Goal: Information Seeking & Learning: Learn about a topic

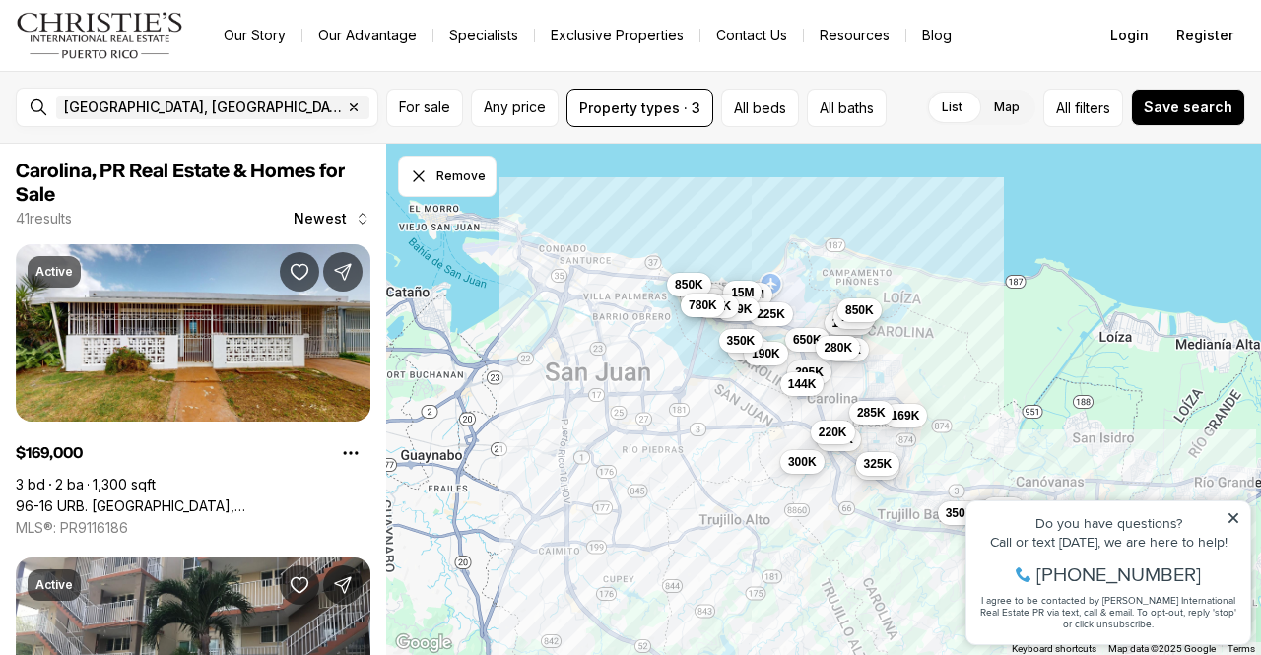
click at [1229, 516] on icon at bounding box center [1233, 518] width 14 height 14
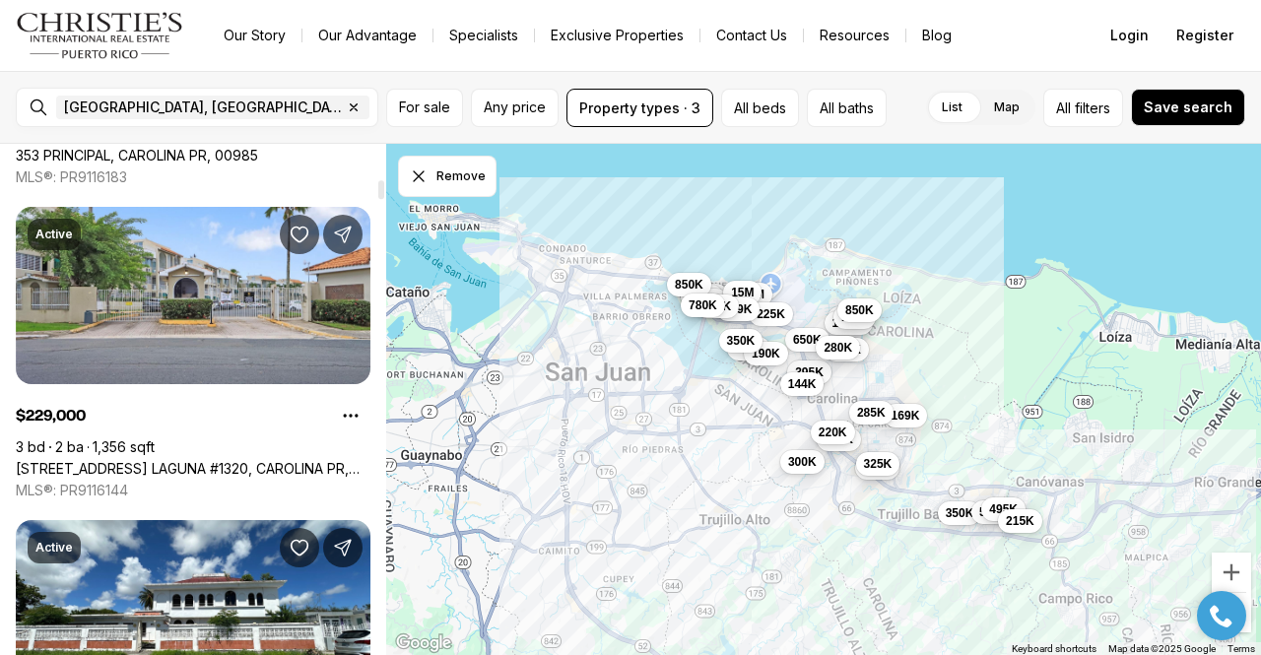
scroll to position [978, 0]
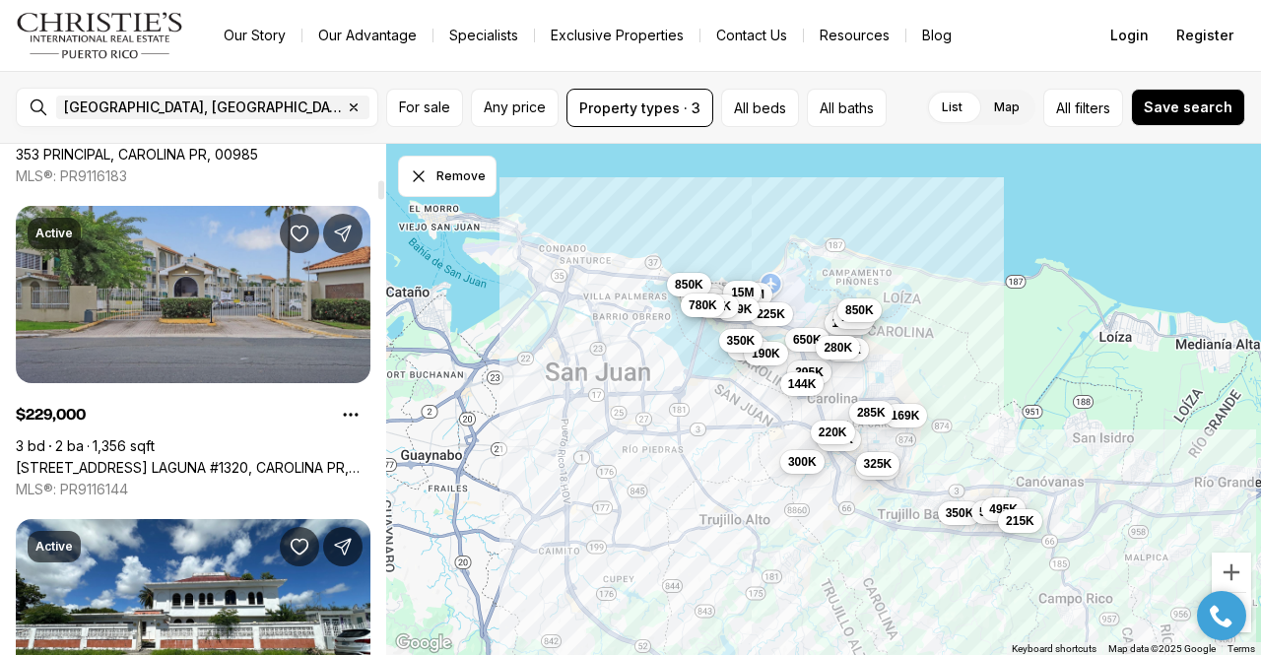
click at [257, 459] on link "[STREET_ADDRESS] LAGUNA #1320, CAROLINA PR, 00979" at bounding box center [193, 468] width 355 height 18
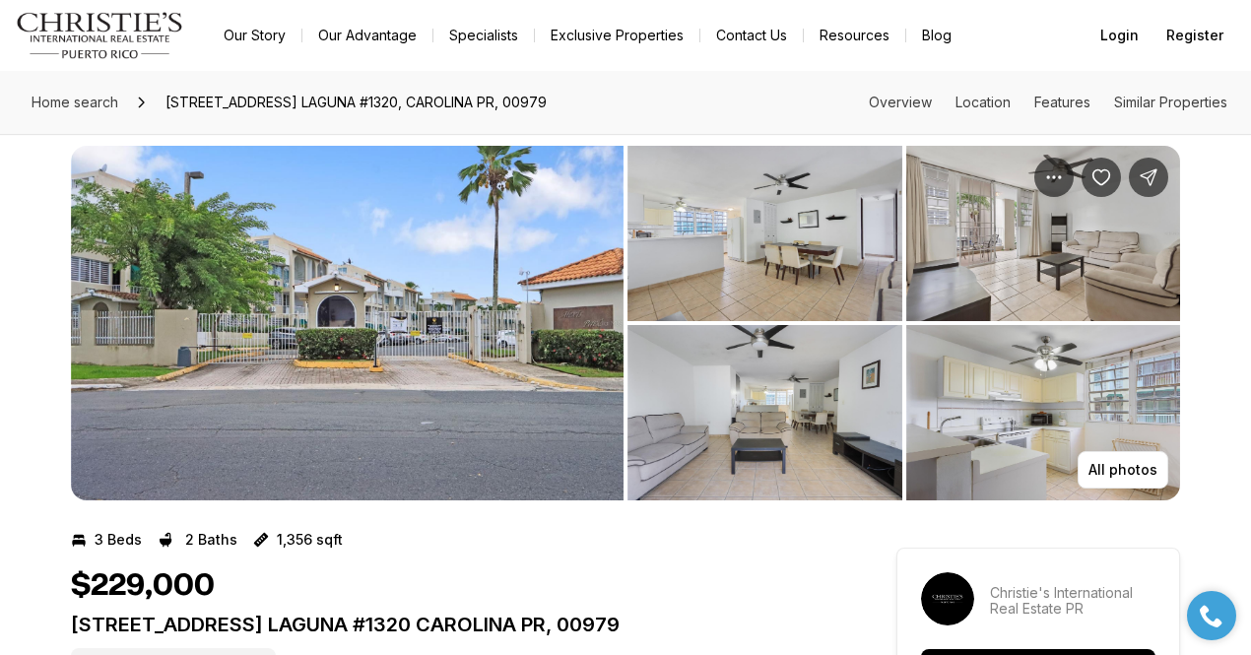
scroll to position [19, 0]
click at [332, 314] on img "View image gallery" at bounding box center [347, 324] width 553 height 355
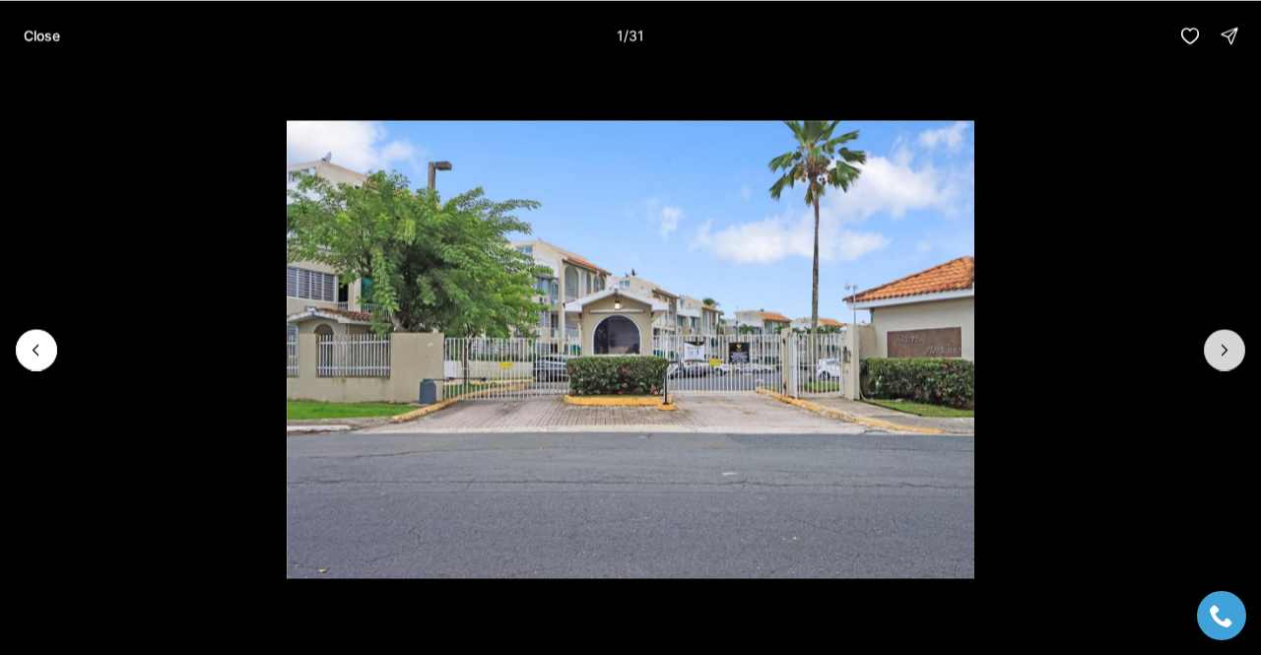
click at [1218, 352] on icon "Next slide" at bounding box center [1225, 350] width 20 height 20
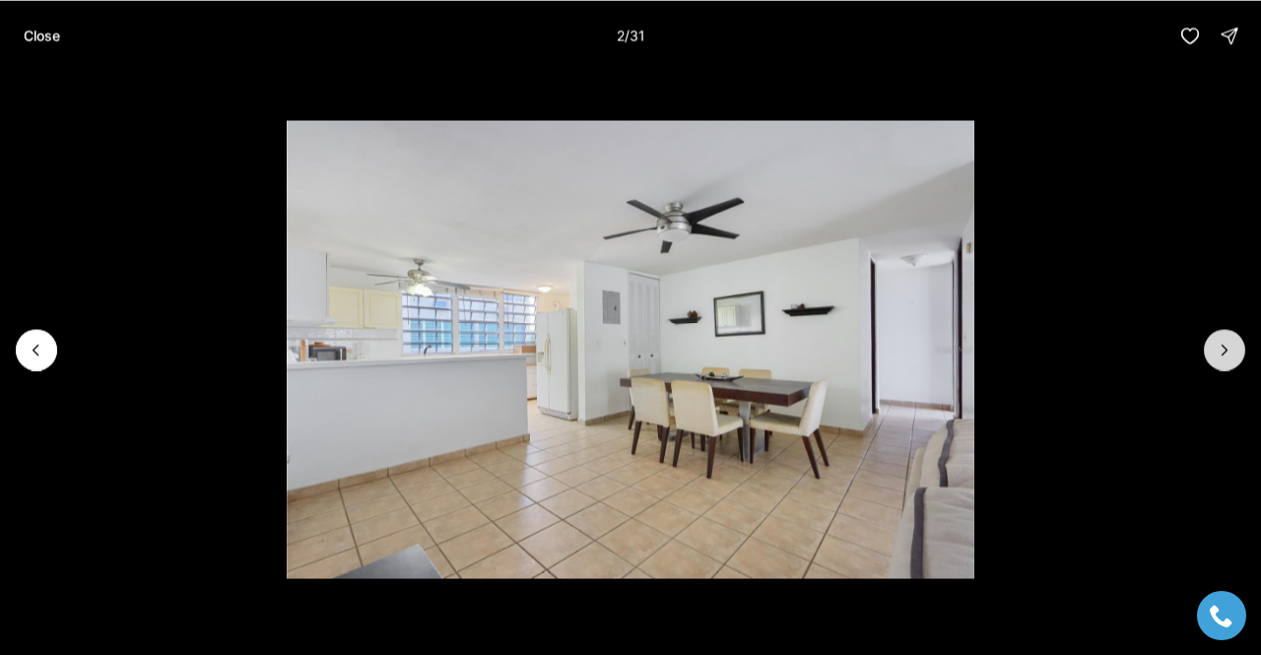
click at [1227, 351] on icon "Next slide" at bounding box center [1225, 350] width 20 height 20
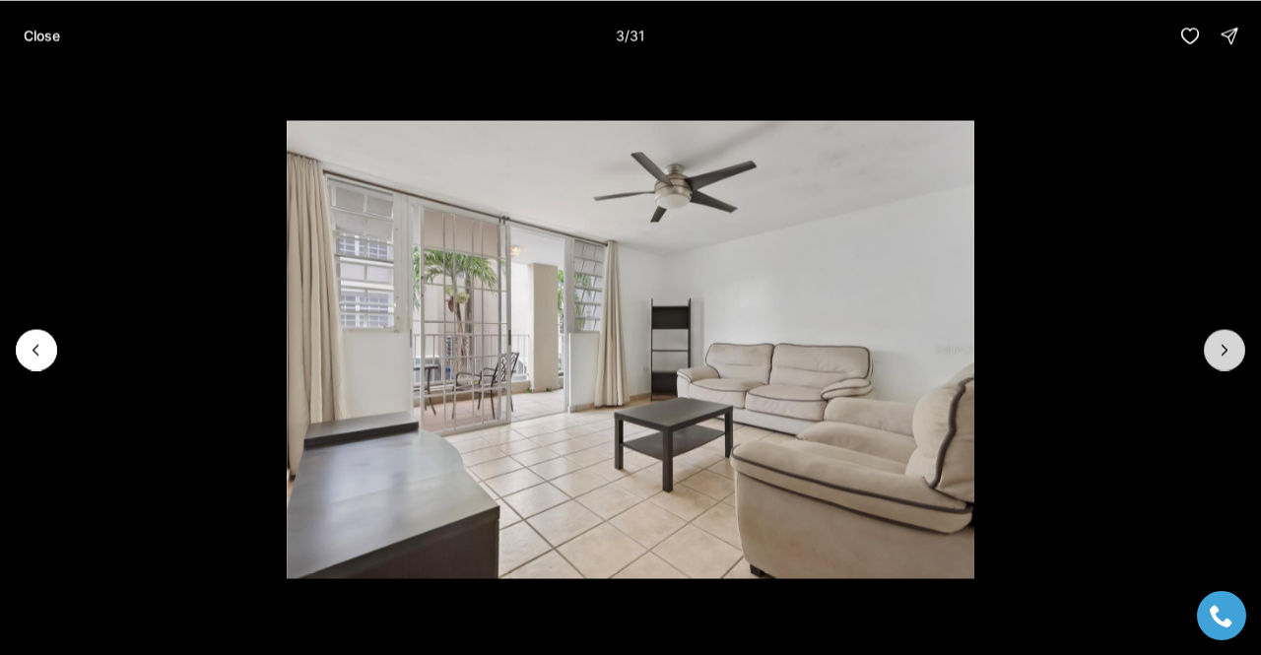
click at [1220, 344] on icon "Next slide" at bounding box center [1225, 350] width 20 height 20
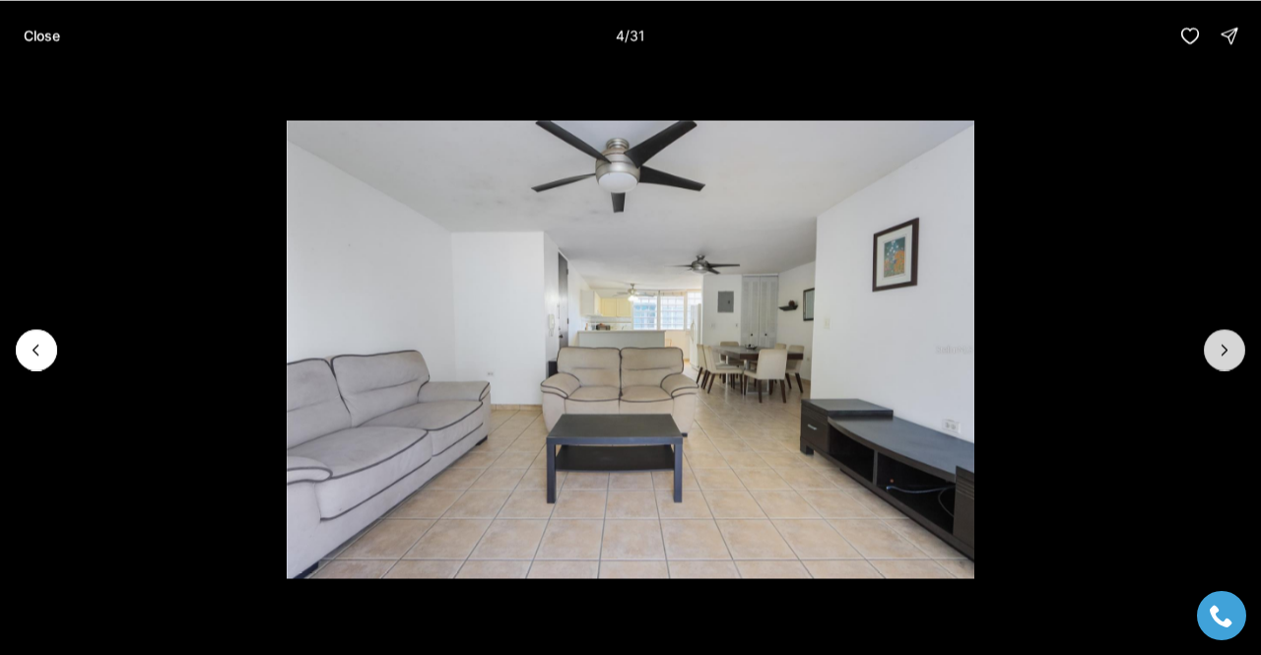
click at [1220, 344] on icon "Next slide" at bounding box center [1225, 350] width 20 height 20
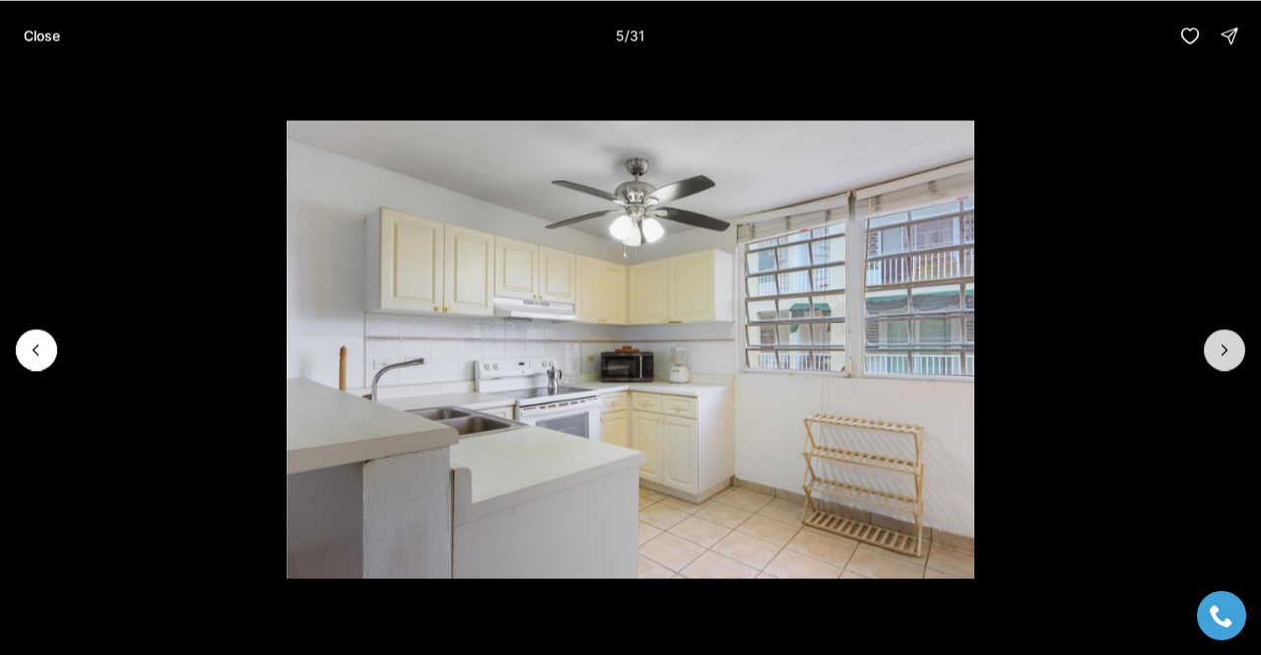
click at [1220, 344] on icon "Next slide" at bounding box center [1225, 350] width 20 height 20
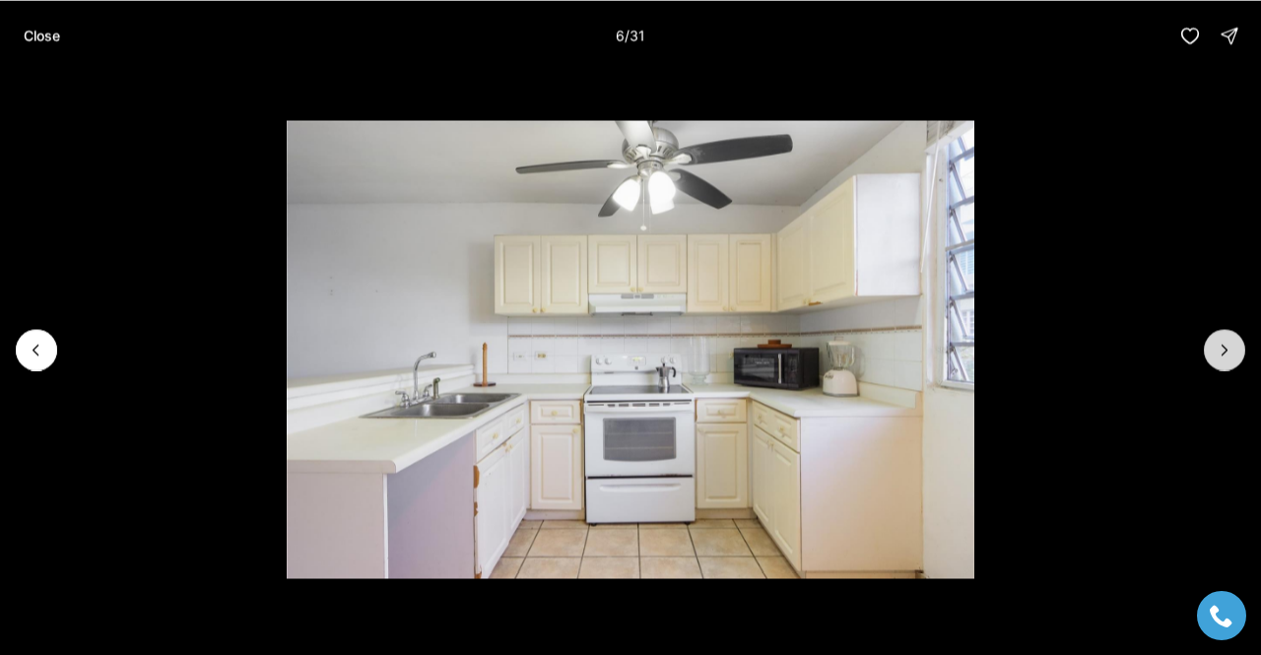
click at [1222, 345] on icon "Next slide" at bounding box center [1224, 350] width 5 height 10
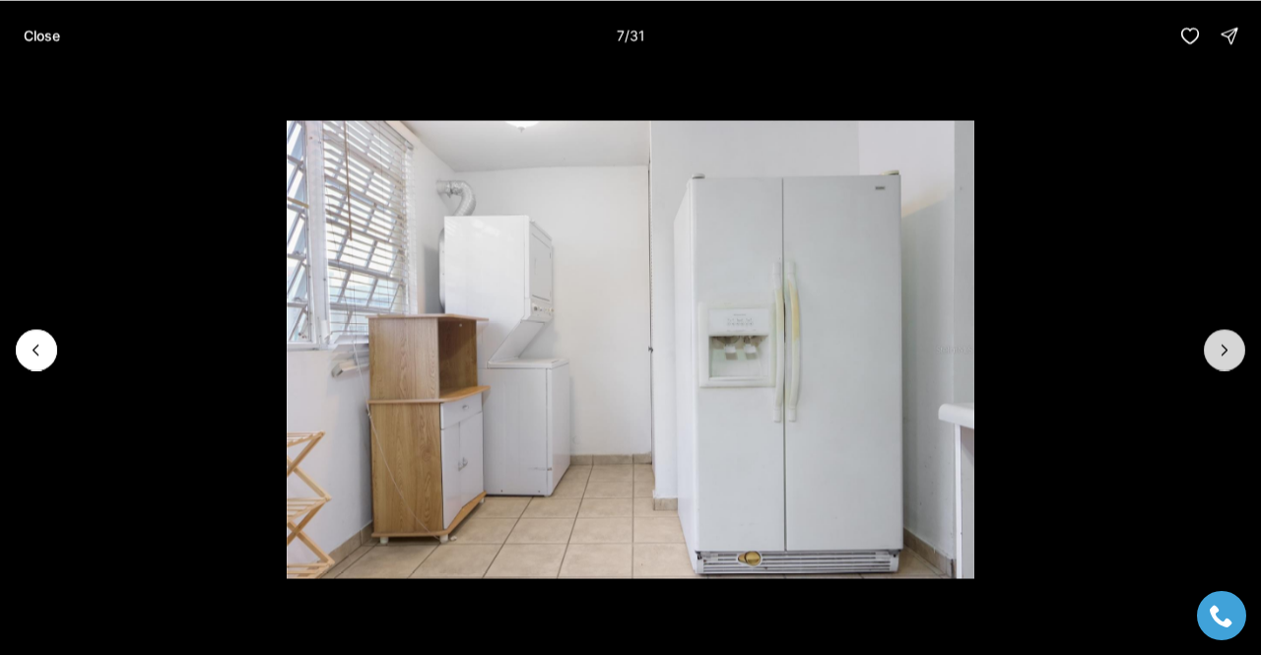
click at [1222, 345] on icon "Next slide" at bounding box center [1224, 350] width 5 height 10
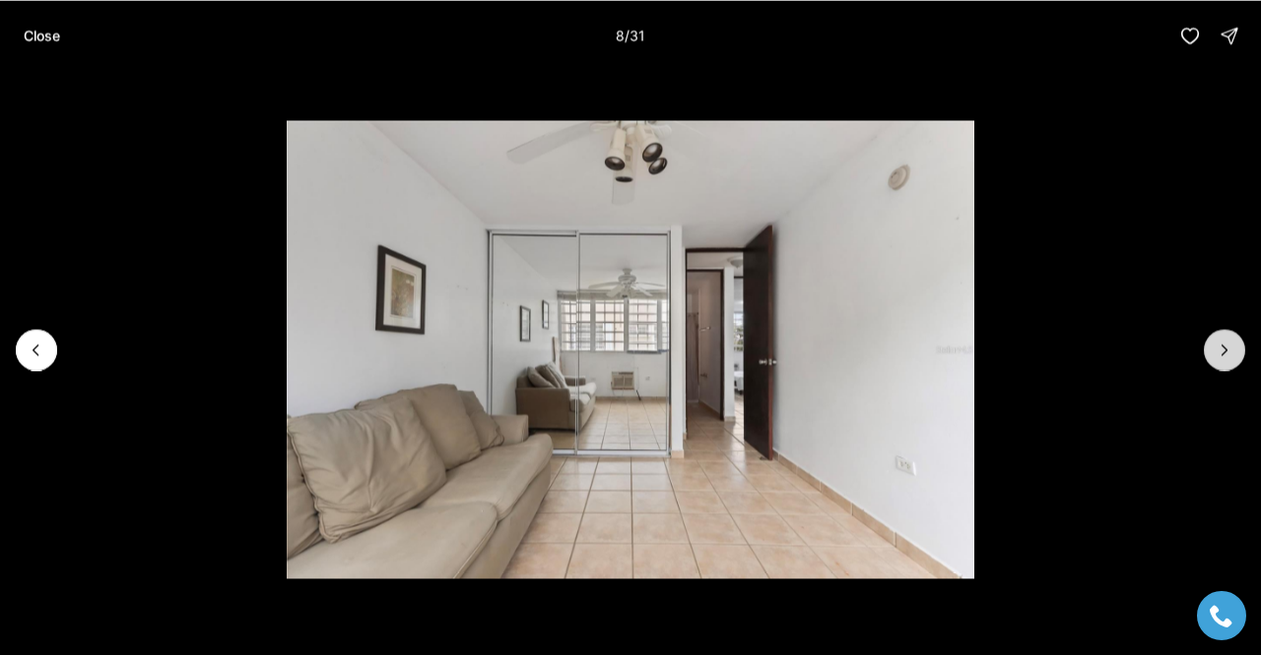
click at [1222, 345] on icon "Next slide" at bounding box center [1224, 350] width 5 height 10
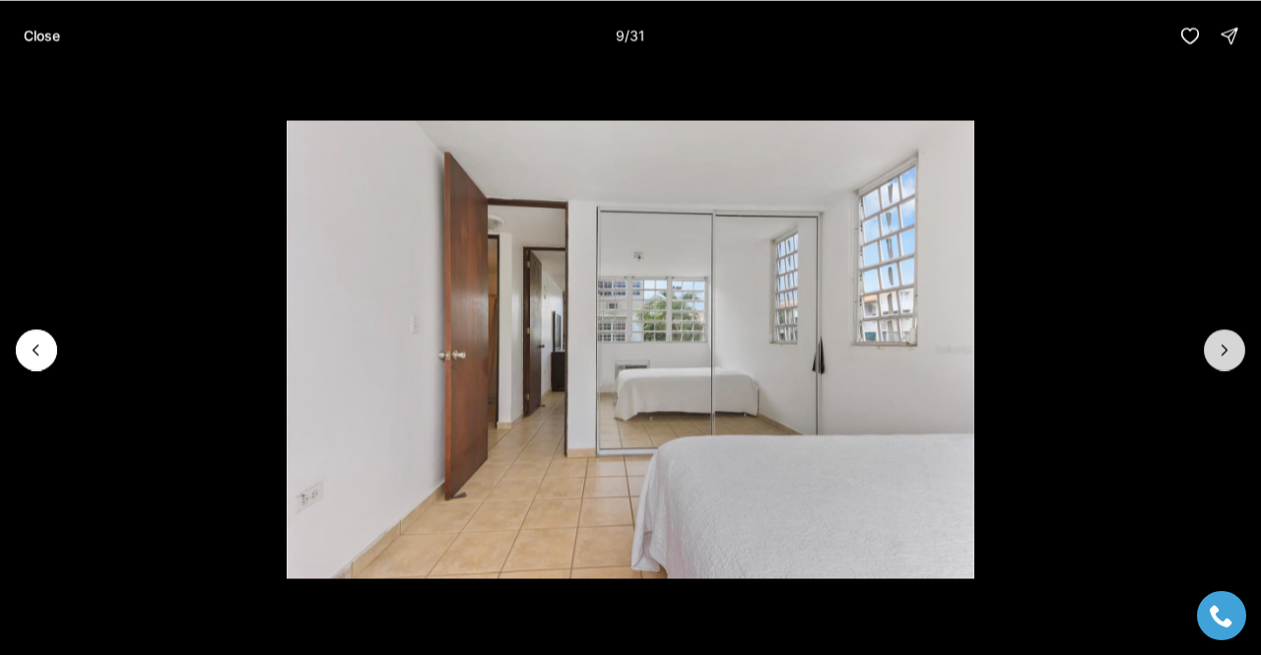
click at [1222, 345] on icon "Next slide" at bounding box center [1224, 350] width 5 height 10
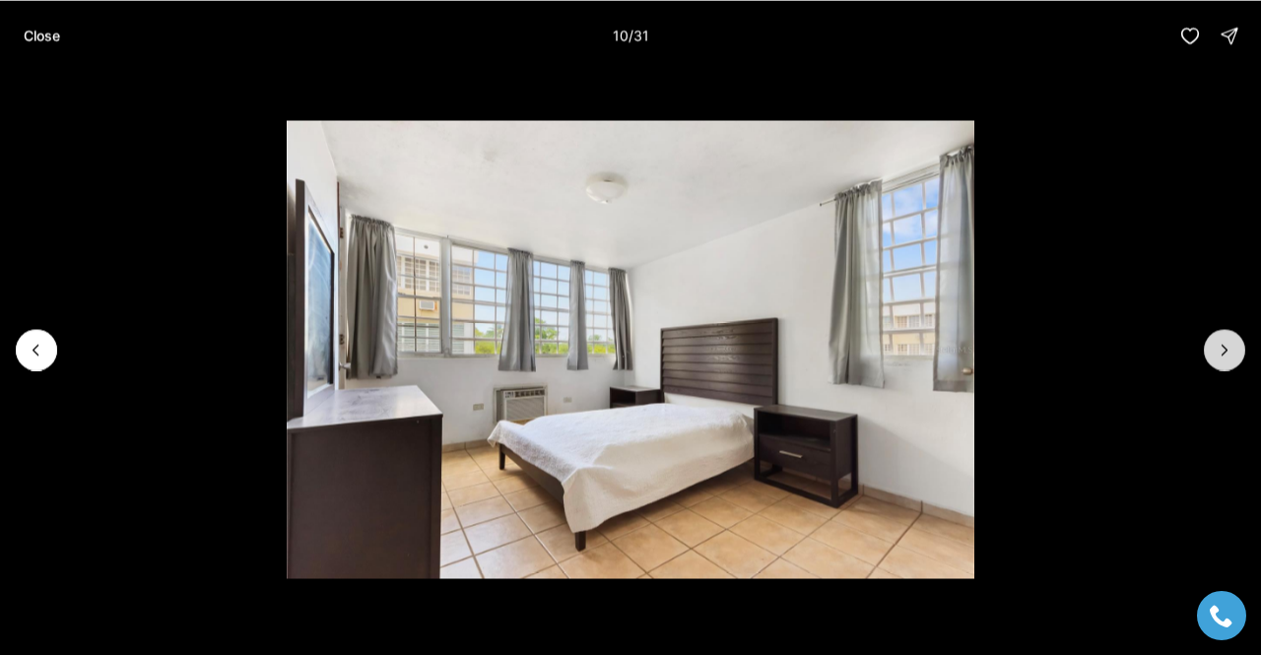
click at [1222, 345] on icon "Next slide" at bounding box center [1224, 350] width 5 height 10
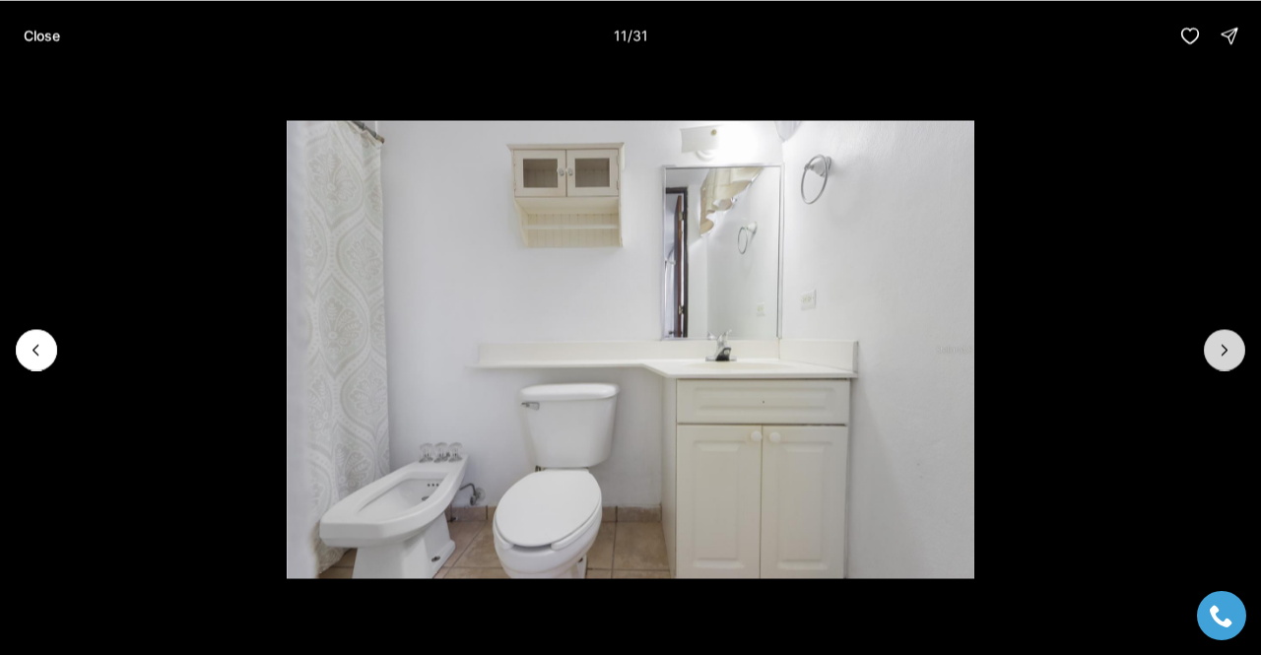
click at [1222, 345] on icon "Next slide" at bounding box center [1224, 350] width 5 height 10
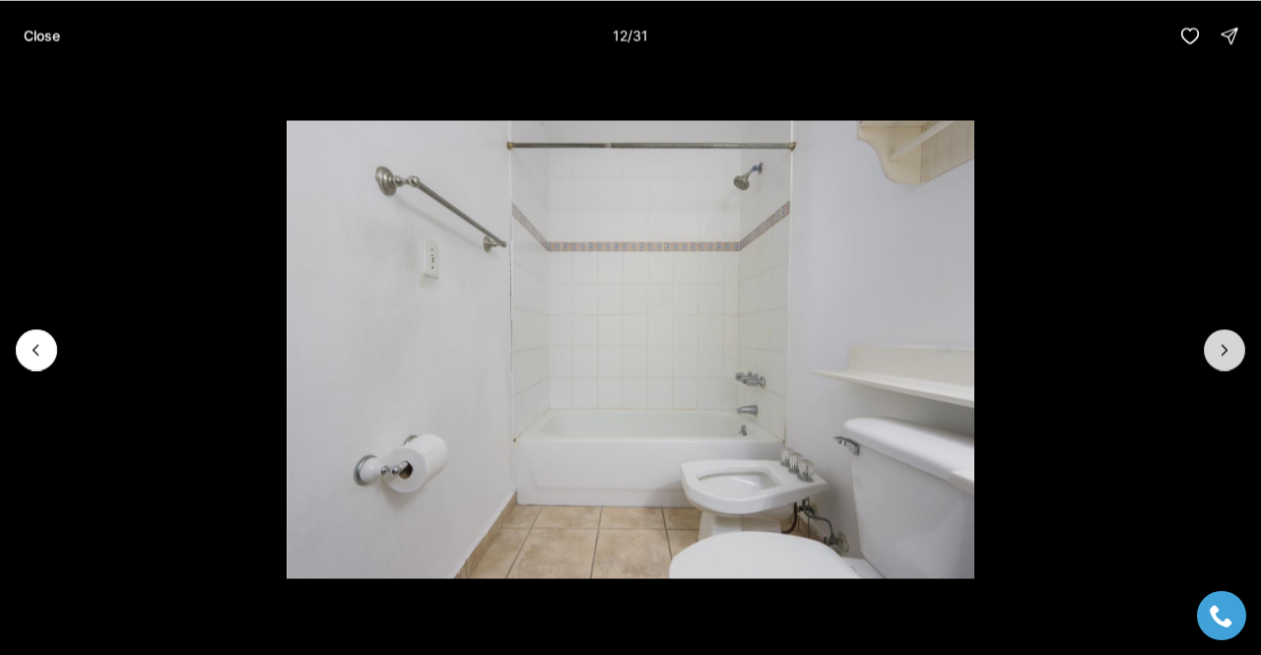
click at [1222, 345] on icon "Next slide" at bounding box center [1224, 350] width 5 height 10
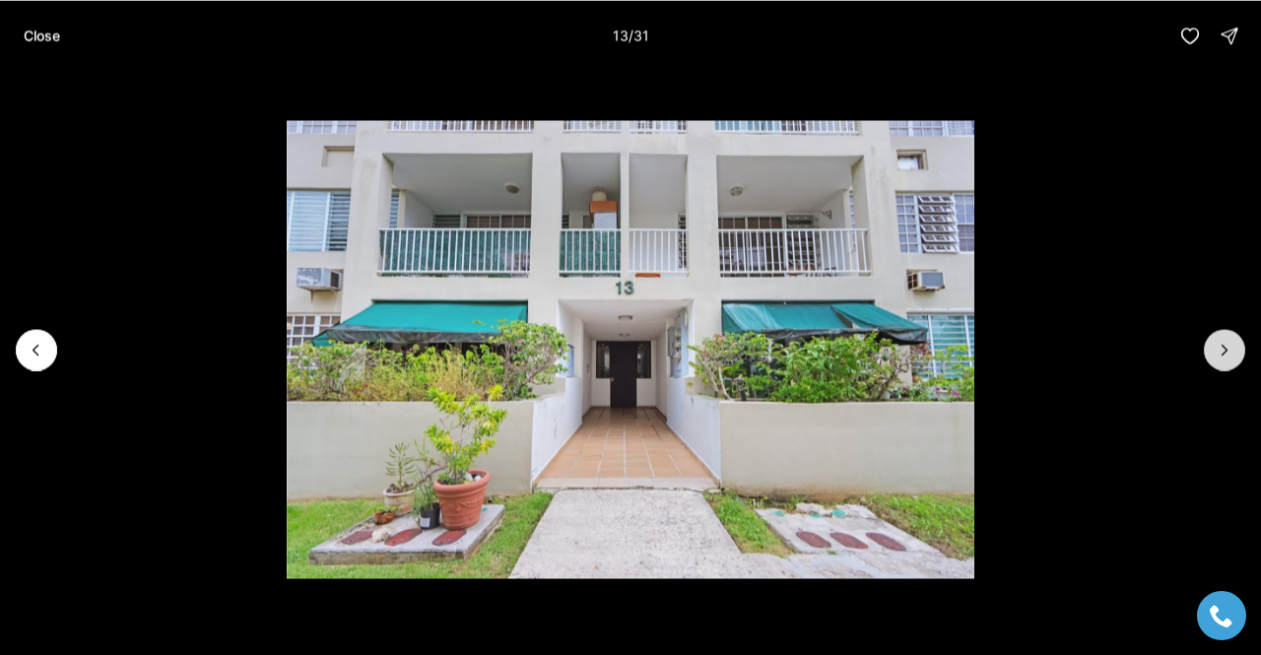
click at [1222, 345] on icon "Next slide" at bounding box center [1224, 350] width 5 height 10
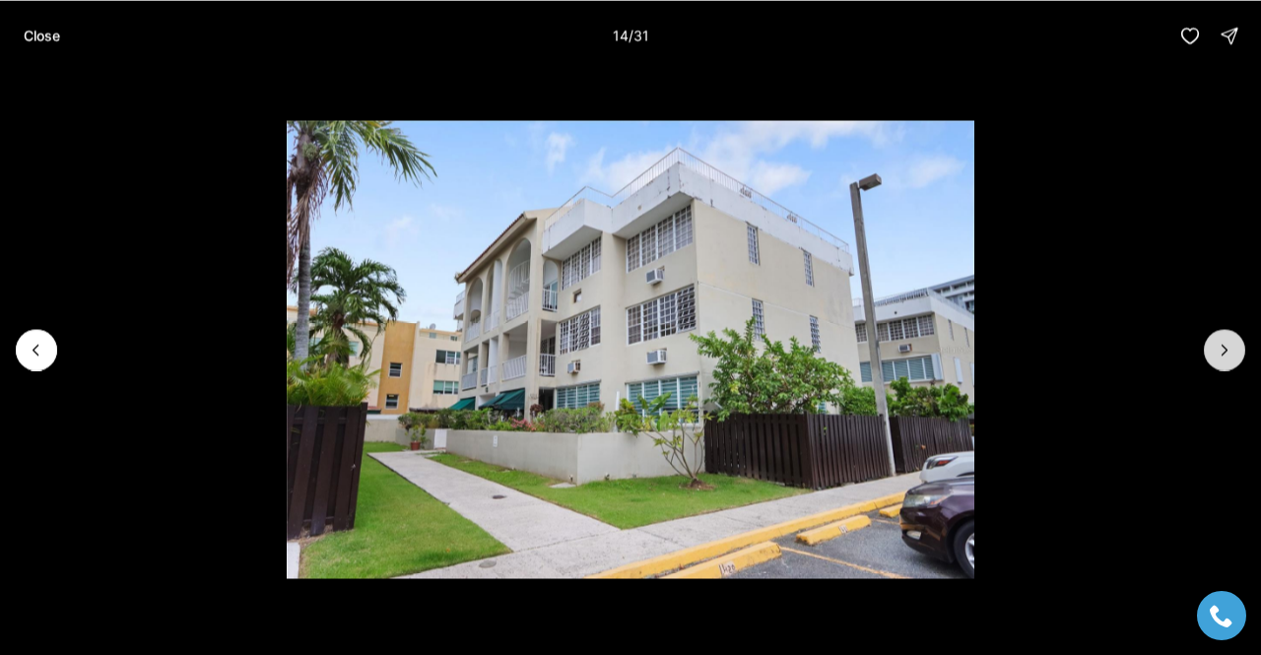
click at [1222, 345] on icon "Next slide" at bounding box center [1224, 350] width 5 height 10
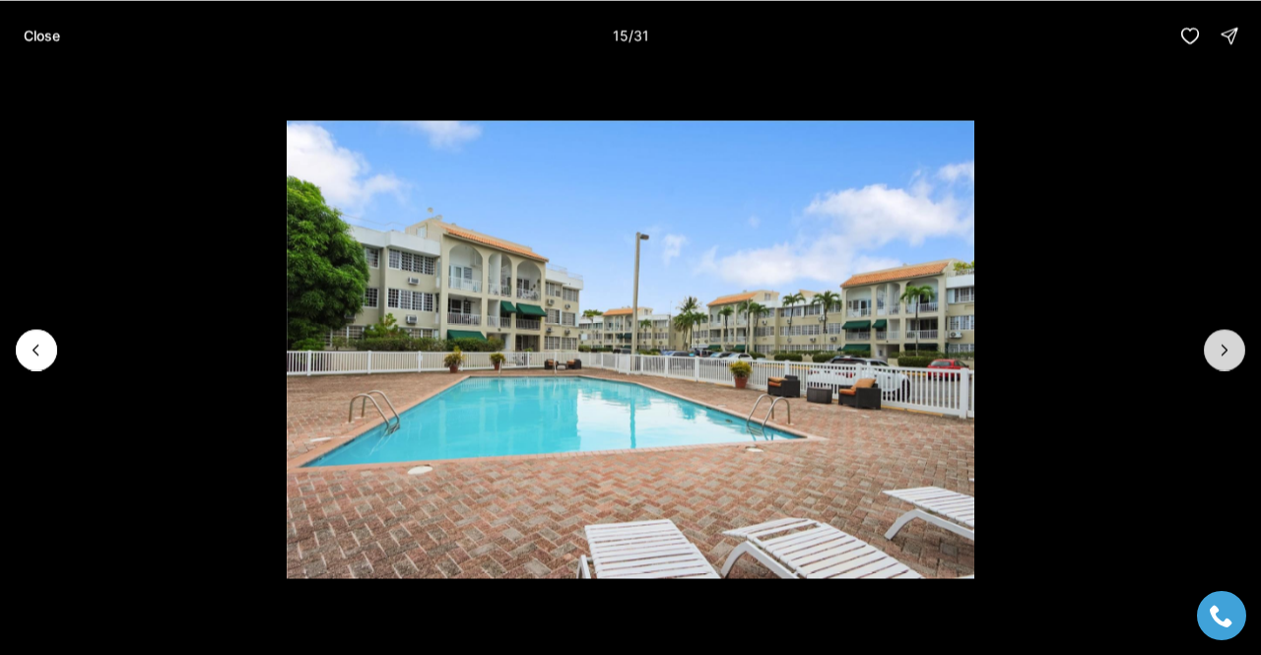
click at [1222, 345] on icon "Next slide" at bounding box center [1224, 350] width 5 height 10
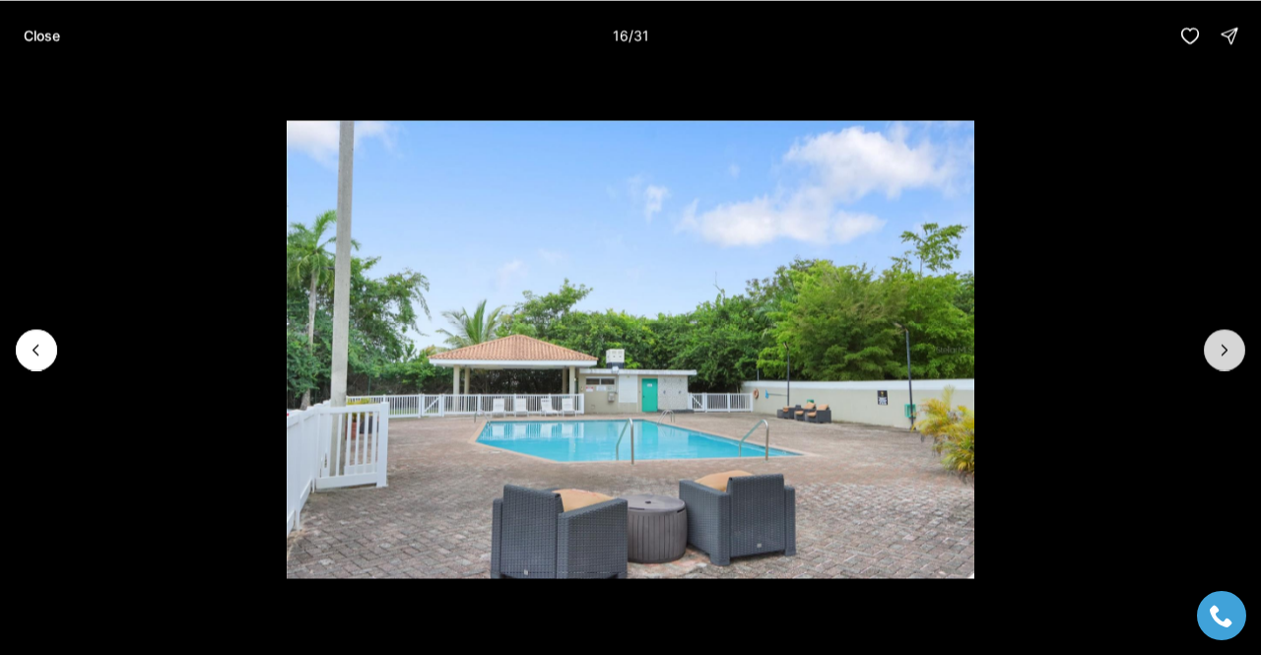
click at [1222, 345] on icon "Next slide" at bounding box center [1224, 350] width 5 height 10
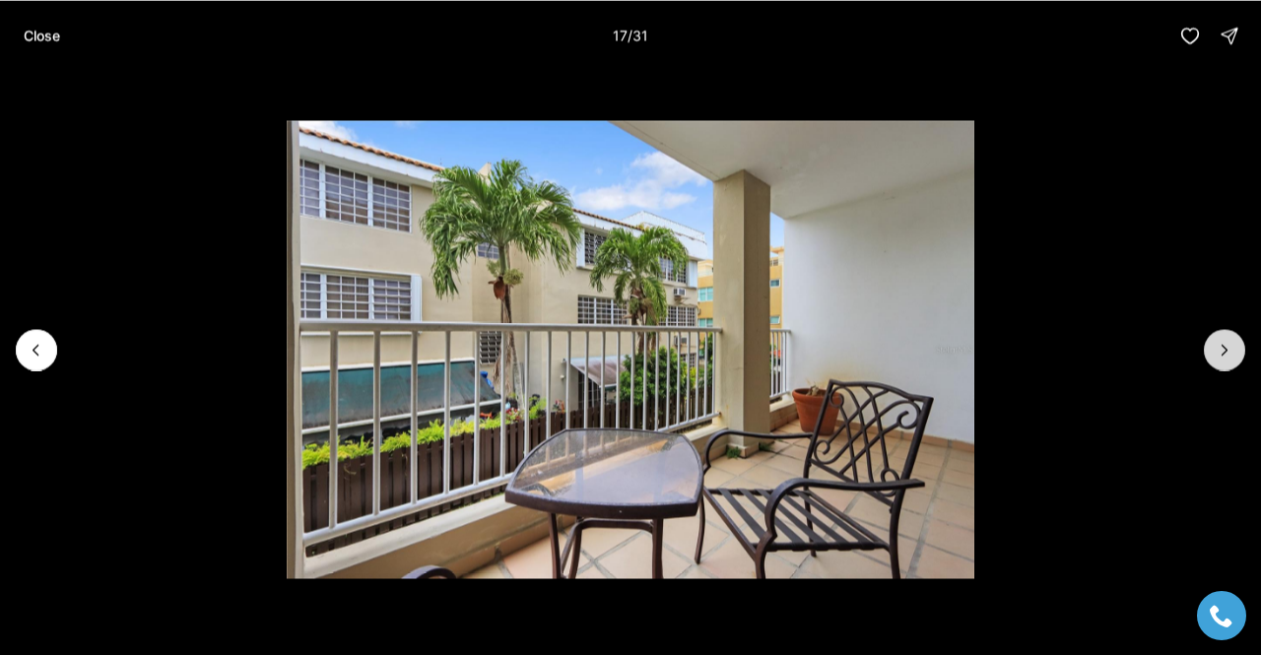
click at [1222, 345] on icon "Next slide" at bounding box center [1224, 350] width 5 height 10
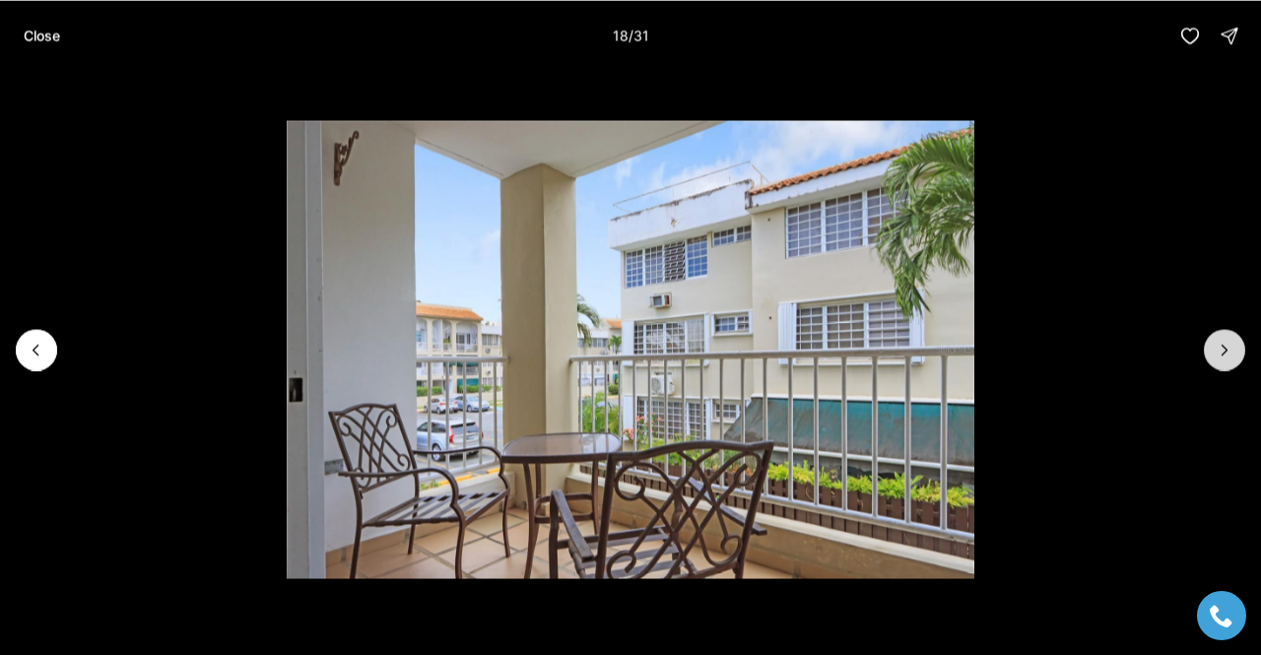
click at [1222, 345] on icon "Next slide" at bounding box center [1224, 350] width 5 height 10
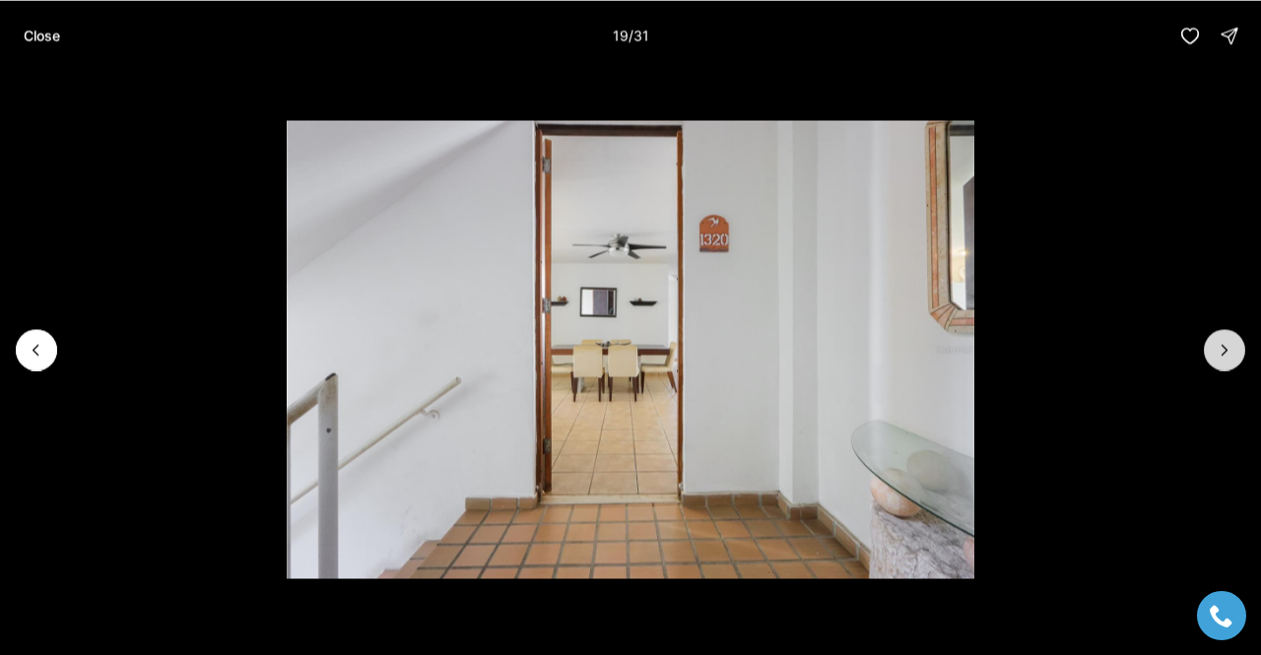
click at [1222, 345] on icon "Next slide" at bounding box center [1224, 350] width 5 height 10
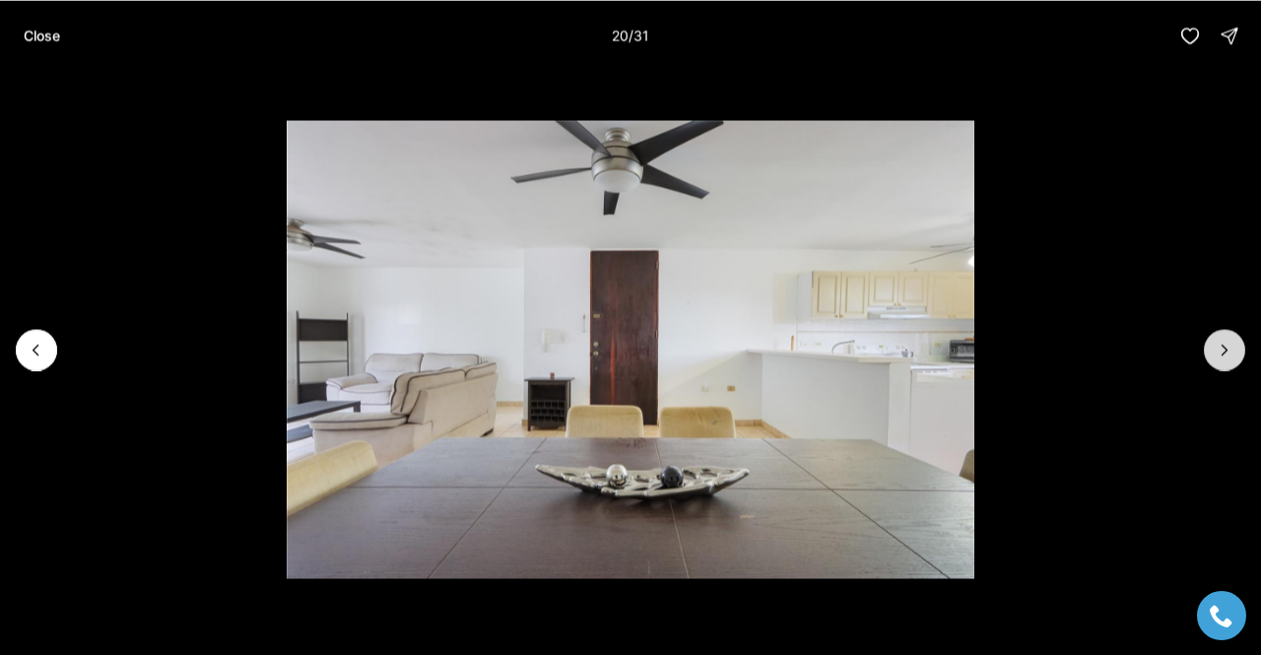
click at [1222, 345] on icon "Next slide" at bounding box center [1224, 350] width 5 height 10
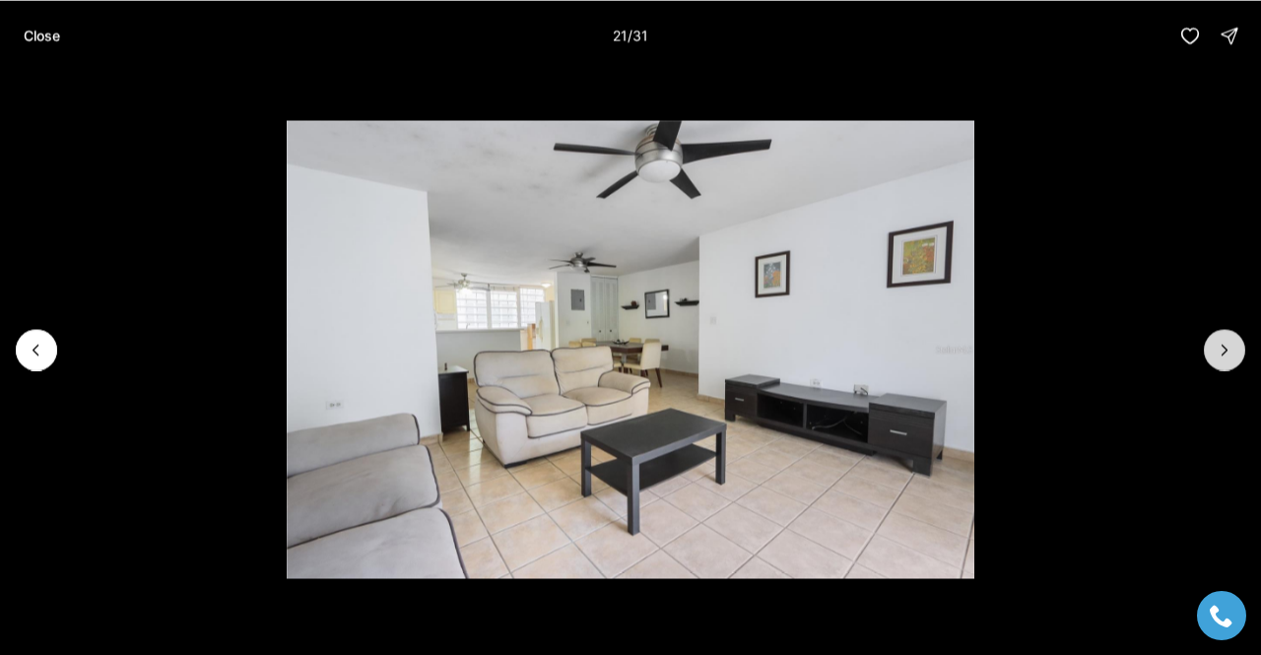
click at [1222, 345] on icon "Next slide" at bounding box center [1224, 350] width 5 height 10
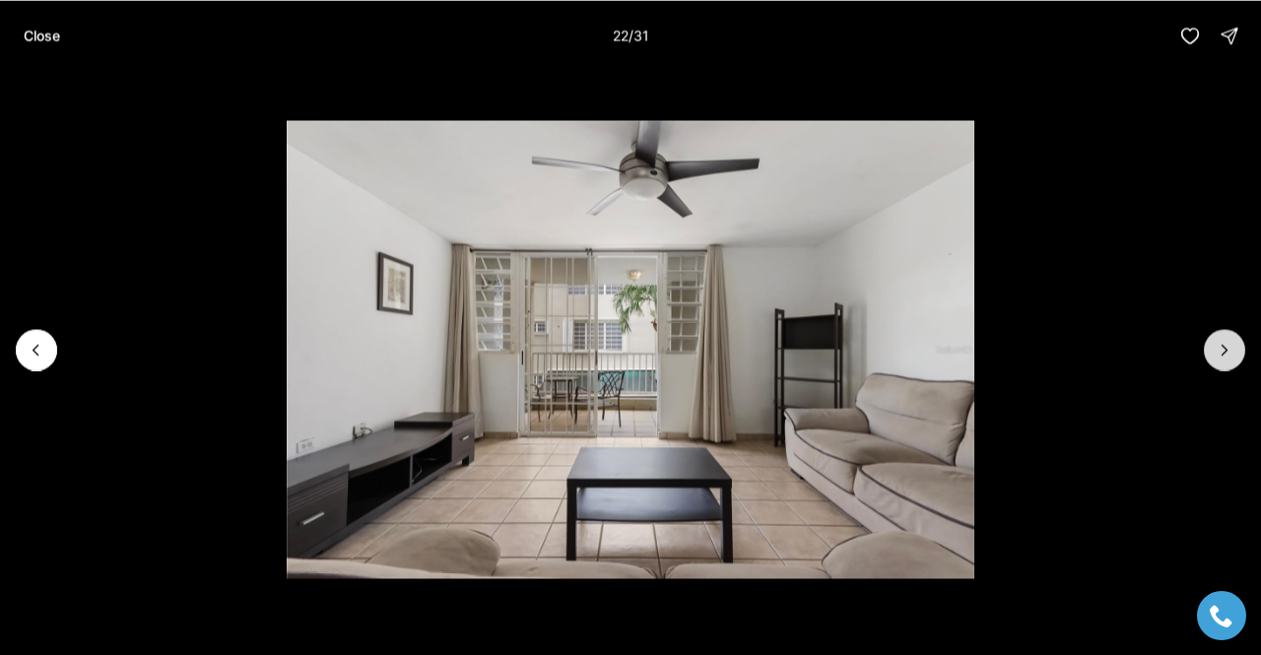
click at [1225, 350] on icon "Next slide" at bounding box center [1224, 350] width 5 height 10
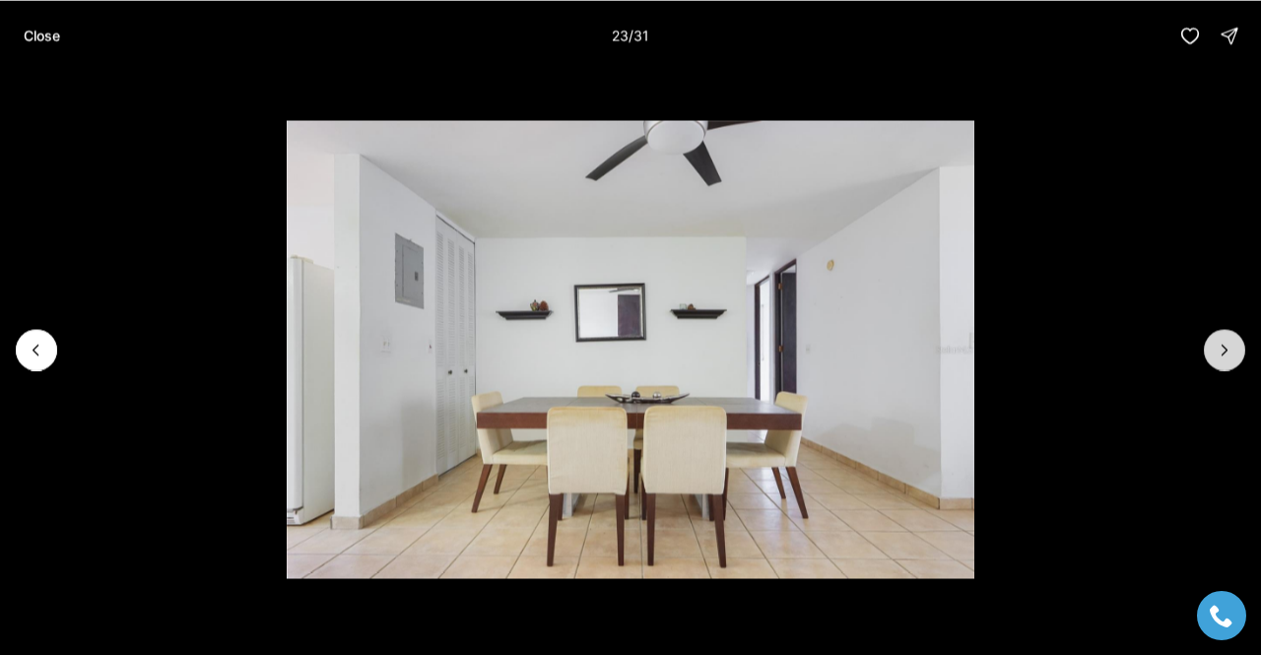
click at [1225, 350] on icon "Next slide" at bounding box center [1224, 350] width 5 height 10
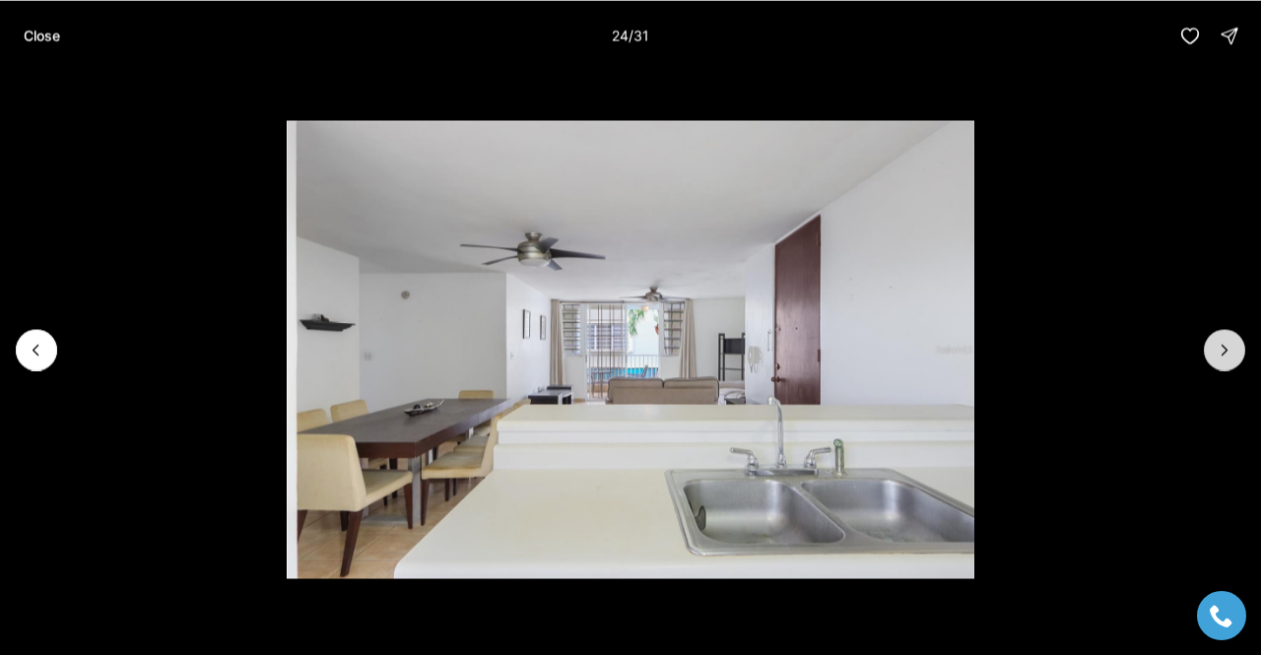
click at [1225, 350] on icon "Next slide" at bounding box center [1224, 350] width 5 height 10
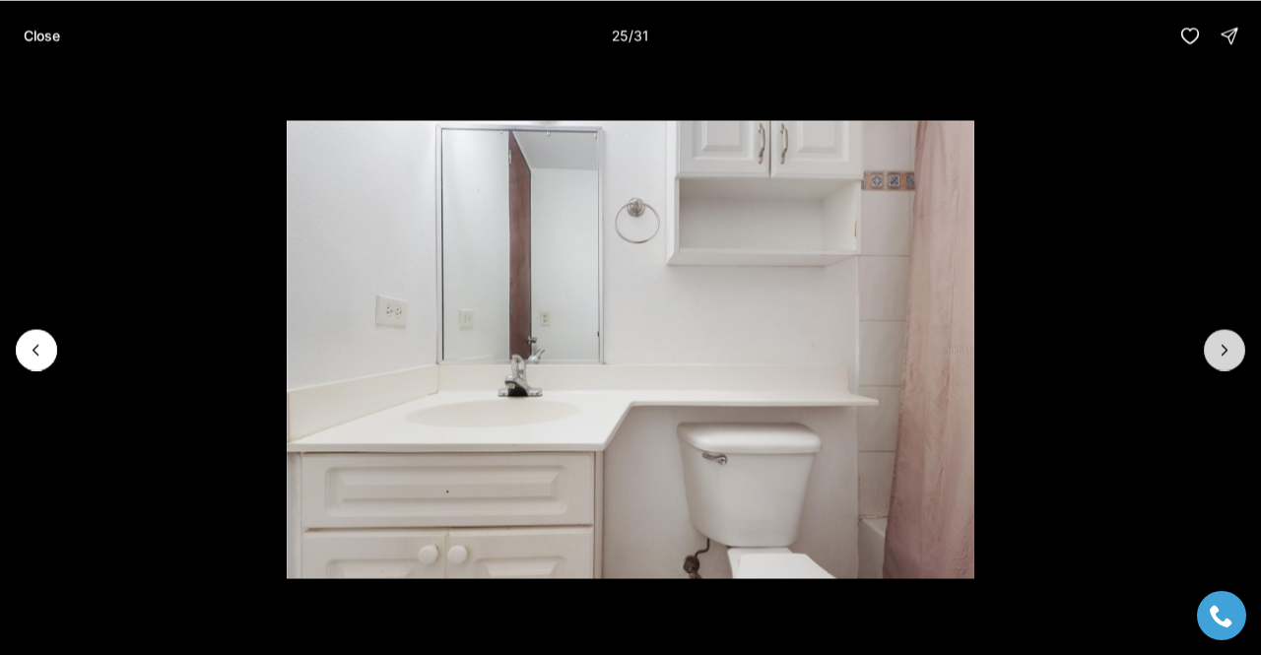
click at [1225, 350] on icon "Next slide" at bounding box center [1224, 350] width 5 height 10
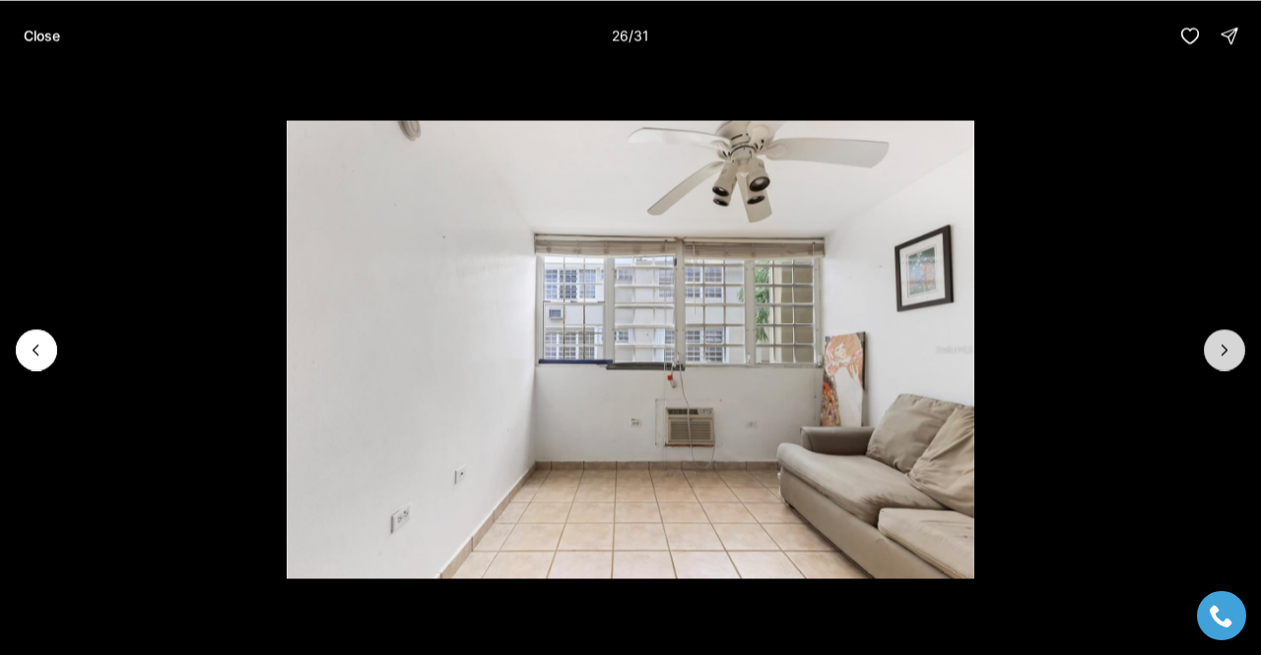
click at [1225, 350] on icon "Next slide" at bounding box center [1224, 350] width 5 height 10
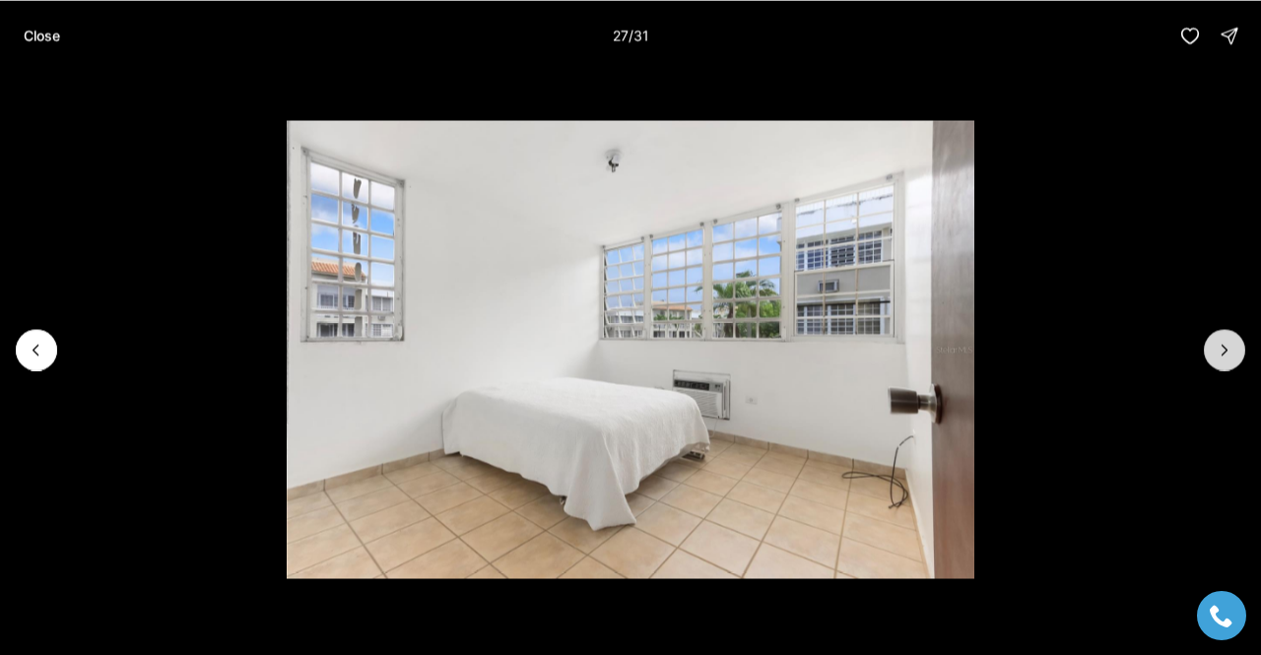
click at [1225, 350] on icon "Next slide" at bounding box center [1224, 350] width 5 height 10
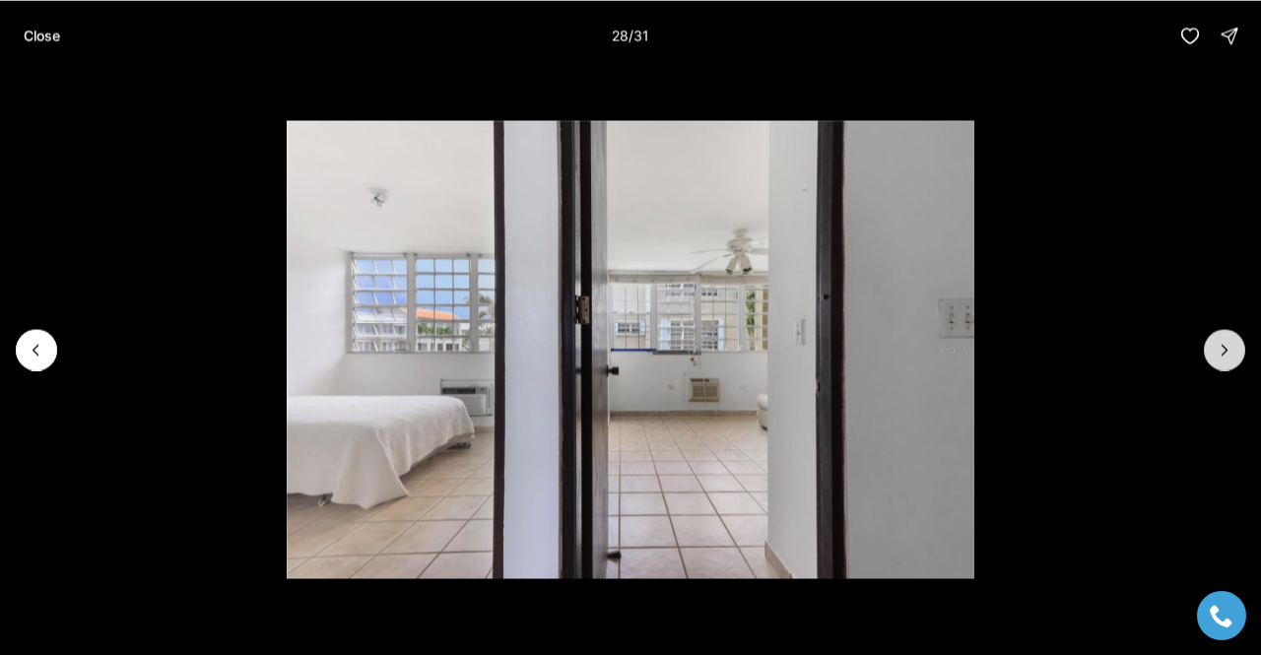
click at [1225, 350] on icon "Next slide" at bounding box center [1224, 350] width 5 height 10
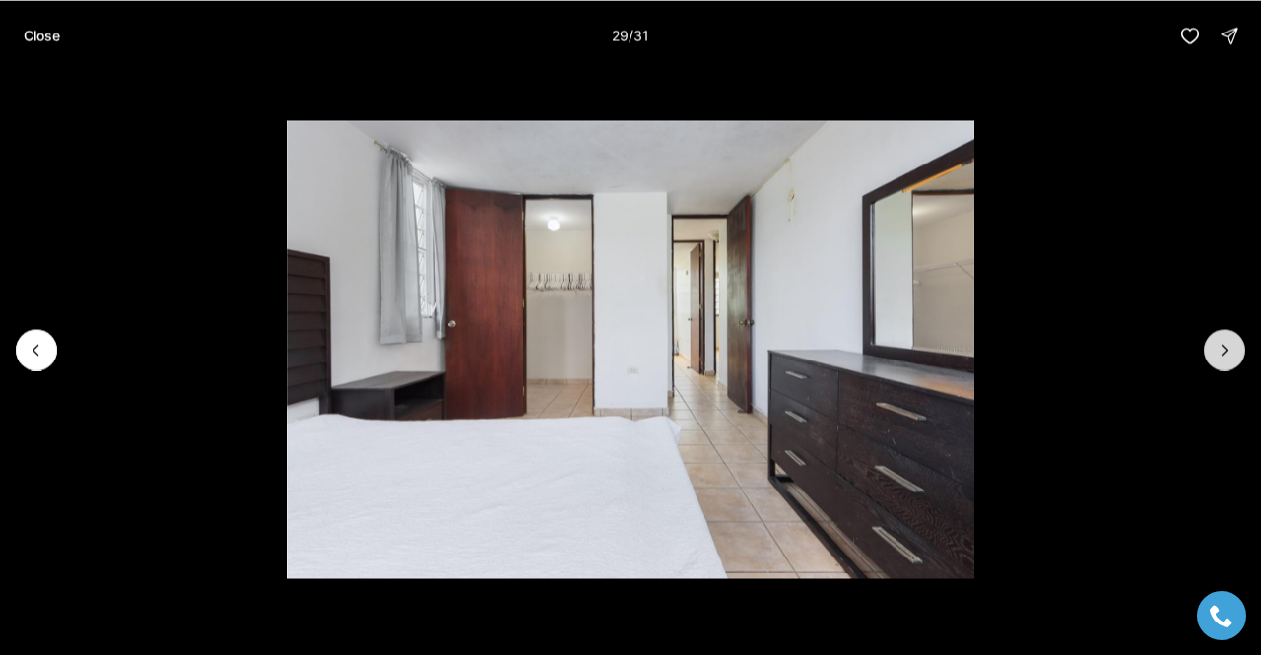
click at [1225, 350] on icon "Next slide" at bounding box center [1224, 350] width 5 height 10
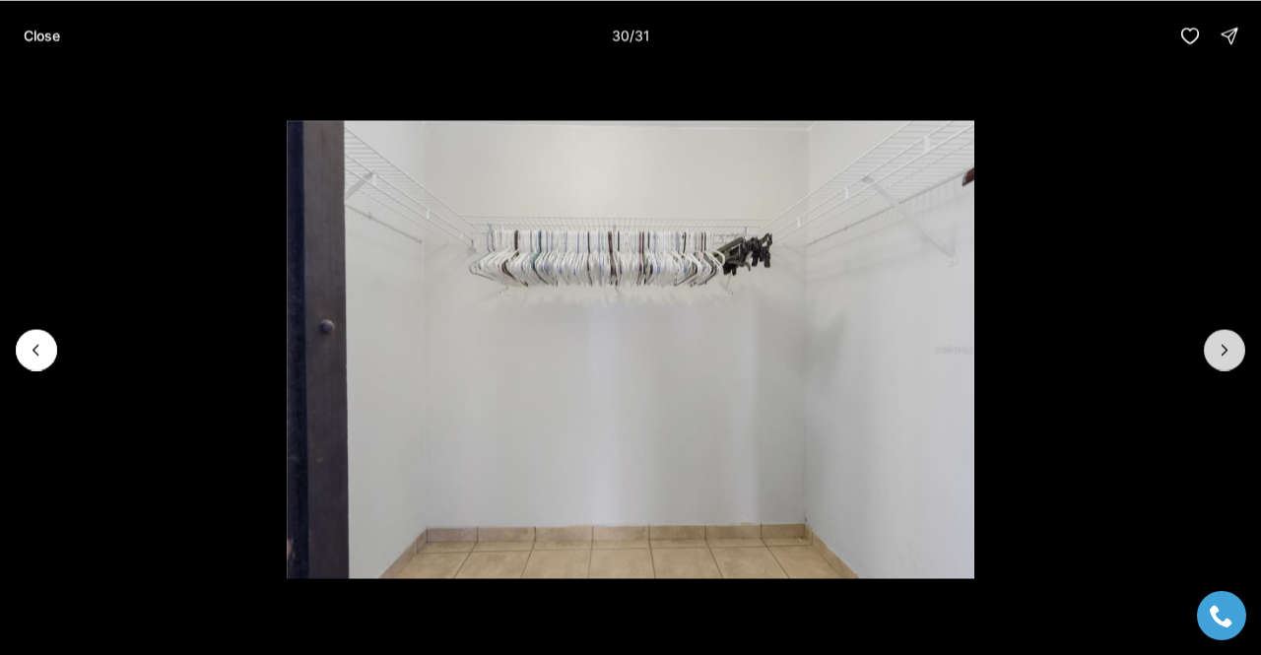
click at [1225, 350] on icon "Next slide" at bounding box center [1224, 350] width 5 height 10
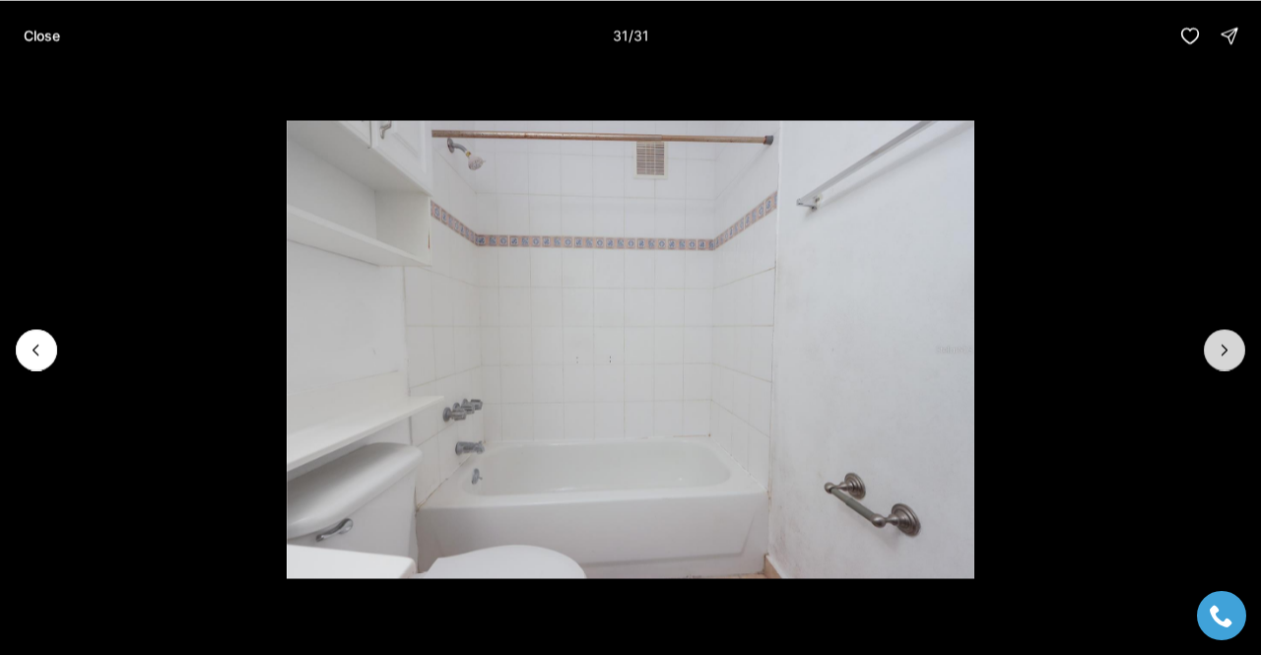
click at [1225, 350] on div at bounding box center [1224, 349] width 41 height 41
click at [32, 35] on p "Close" at bounding box center [42, 36] width 36 height 16
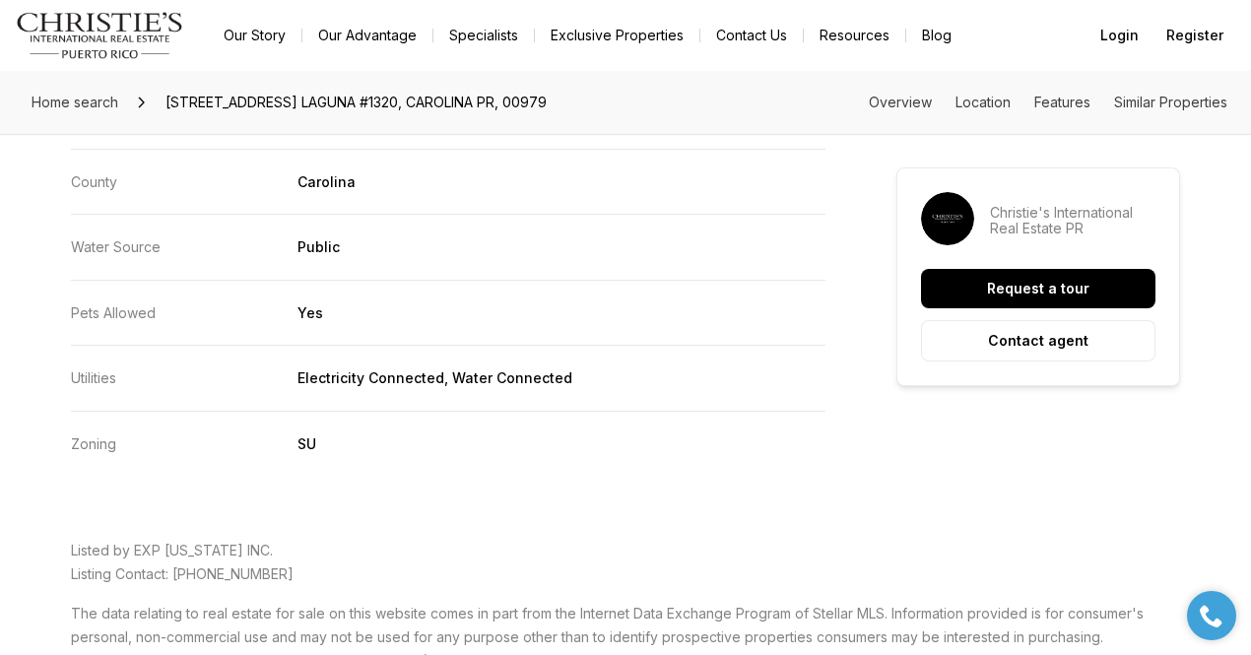
scroll to position [4692, 0]
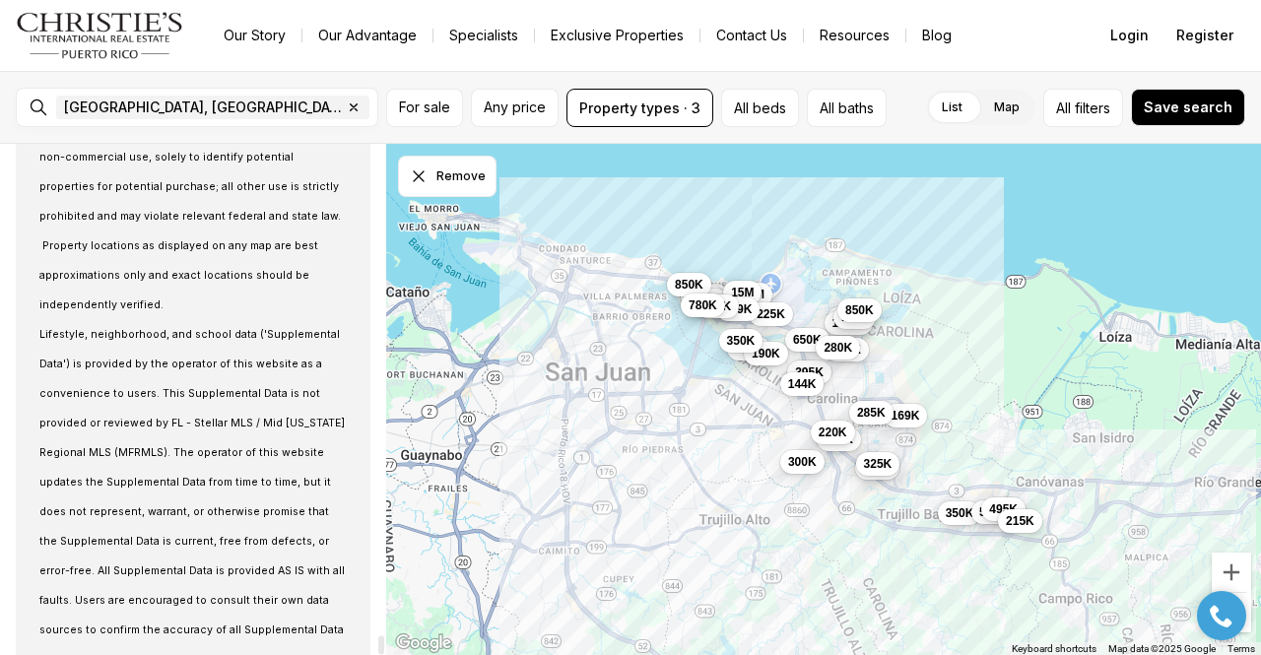
scroll to position [13755, 0]
